Goal: Task Accomplishment & Management: Manage account settings

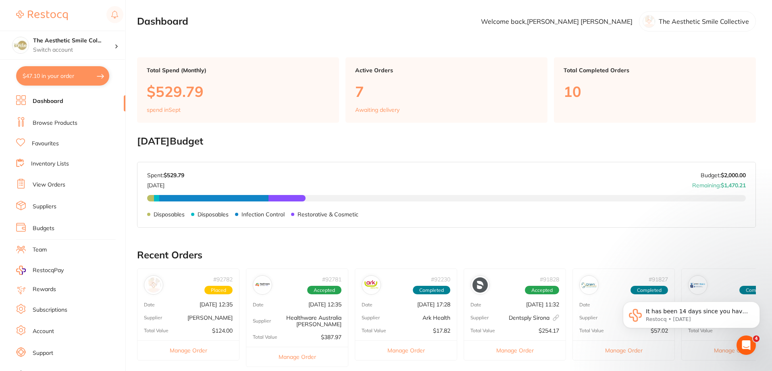
click at [84, 78] on button "$47.10 in your order" at bounding box center [62, 75] width 93 height 19
checkbox input "true"
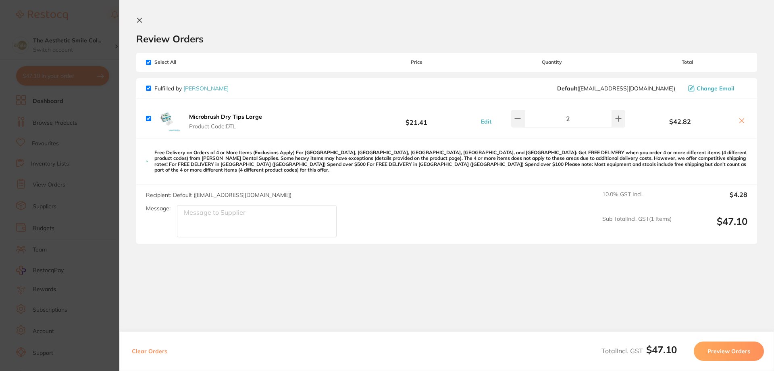
click at [165, 37] on h2 "Review Orders" at bounding box center [446, 39] width 621 height 12
click at [135, 19] on section "Review Orders Your orders are being processed and we will notify you once we ha…" at bounding box center [446, 185] width 655 height 371
click at [140, 20] on icon at bounding box center [140, 20] width 4 height 4
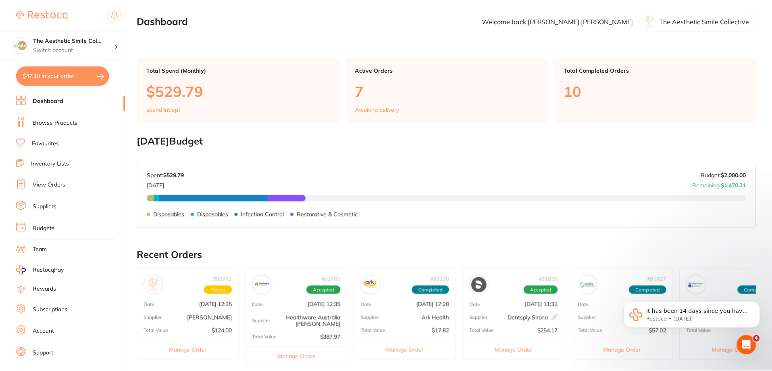
scroll to position [233, 0]
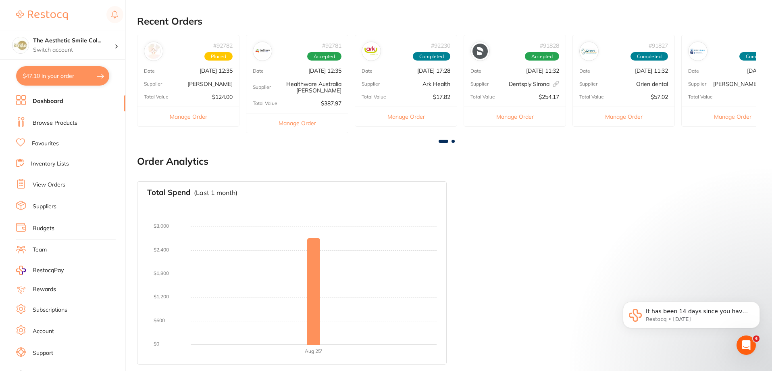
click at [221, 56] on span "Placed" at bounding box center [218, 56] width 28 height 9
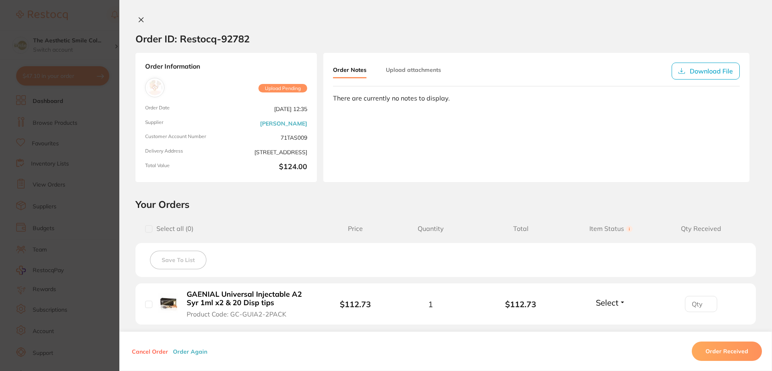
scroll to position [72, 0]
click at [142, 18] on icon at bounding box center [141, 20] width 6 height 6
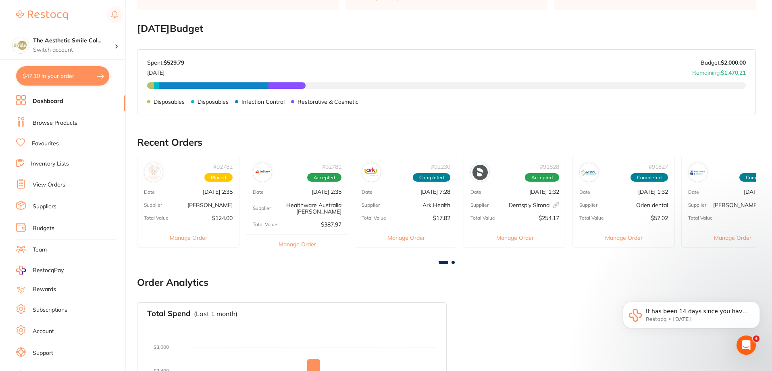
scroll to position [153, 0]
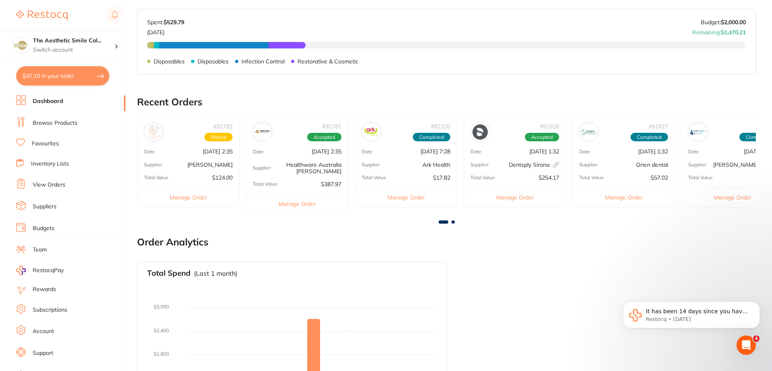
click at [197, 195] on button "Manage Order" at bounding box center [189, 197] width 102 height 20
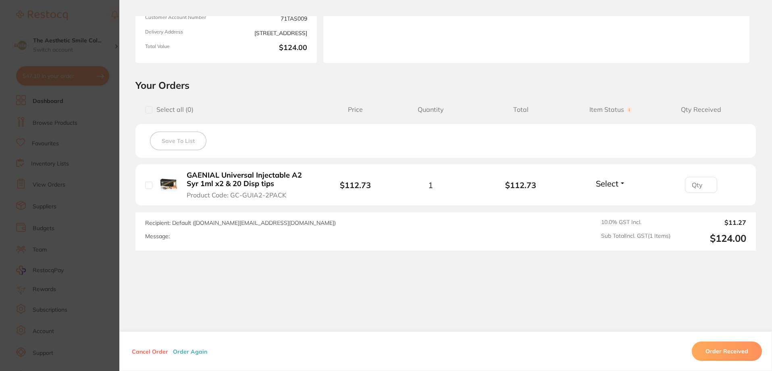
scroll to position [0, 0]
click at [150, 352] on button "Cancel Order" at bounding box center [149, 350] width 41 height 7
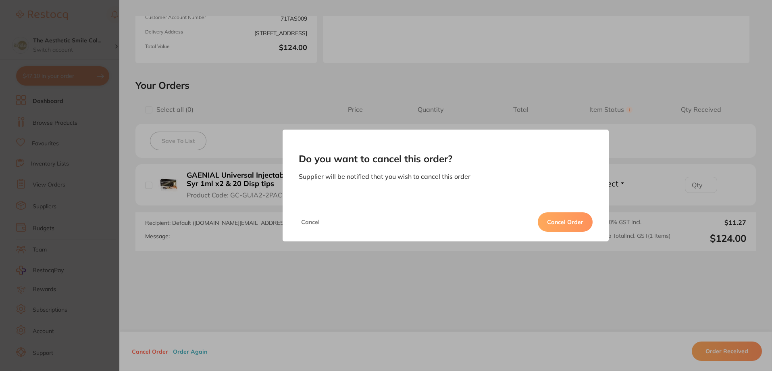
click at [564, 215] on button "Cancel Order" at bounding box center [565, 221] width 55 height 19
